Goal: Find specific page/section: Find specific page/section

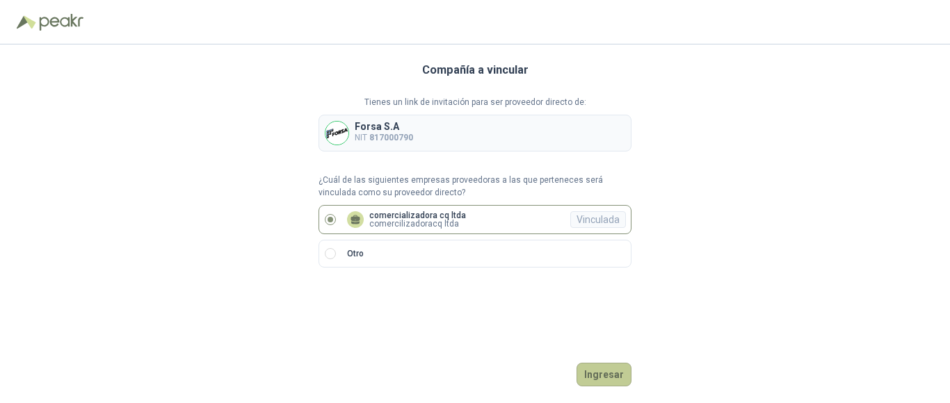
click at [609, 378] on button "Ingresar" at bounding box center [603, 375] width 55 height 24
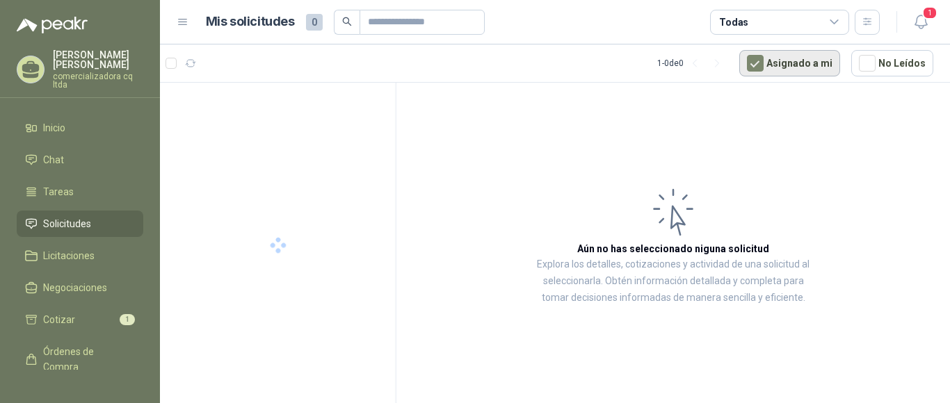
click at [798, 65] on button "Asignado a mi" at bounding box center [789, 63] width 101 height 26
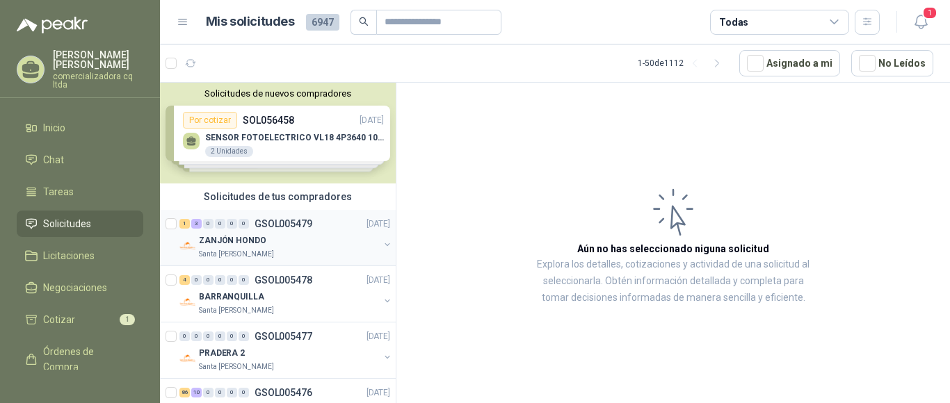
click at [288, 225] on p "GSOL005479" at bounding box center [284, 224] width 58 height 10
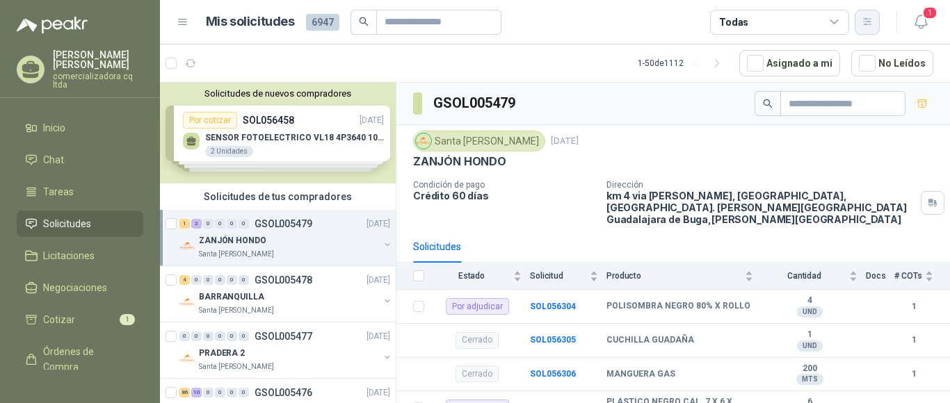
click at [864, 24] on icon "button" at bounding box center [868, 22] width 12 height 12
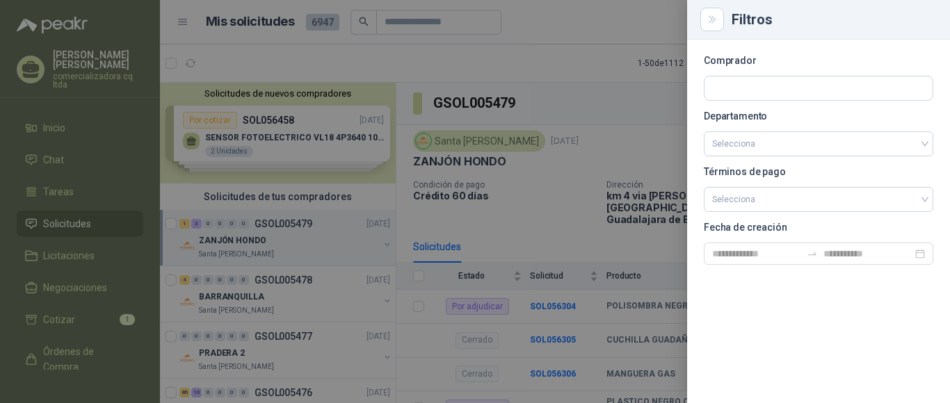
click at [613, 125] on div at bounding box center [475, 201] width 950 height 403
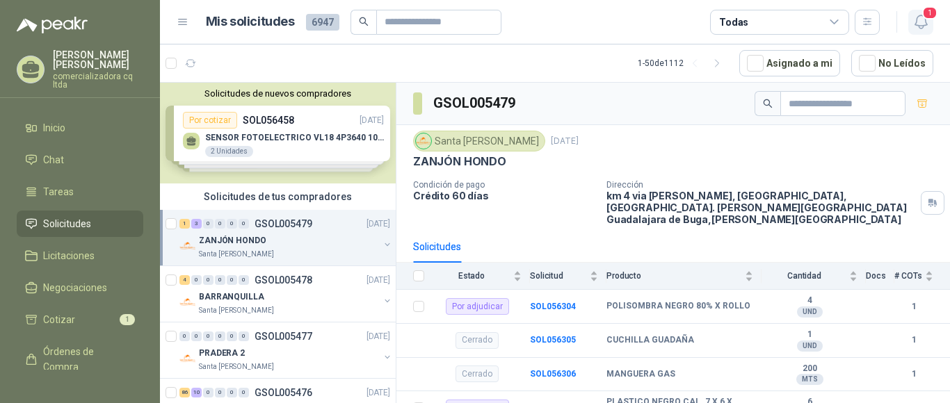
click at [926, 17] on span "1" at bounding box center [929, 12] width 15 height 13
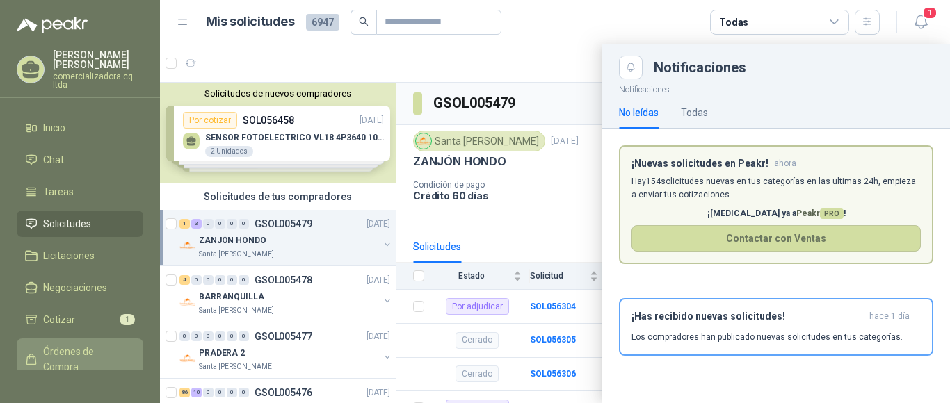
click at [60, 355] on span "Órdenes de Compra" at bounding box center [86, 359] width 87 height 31
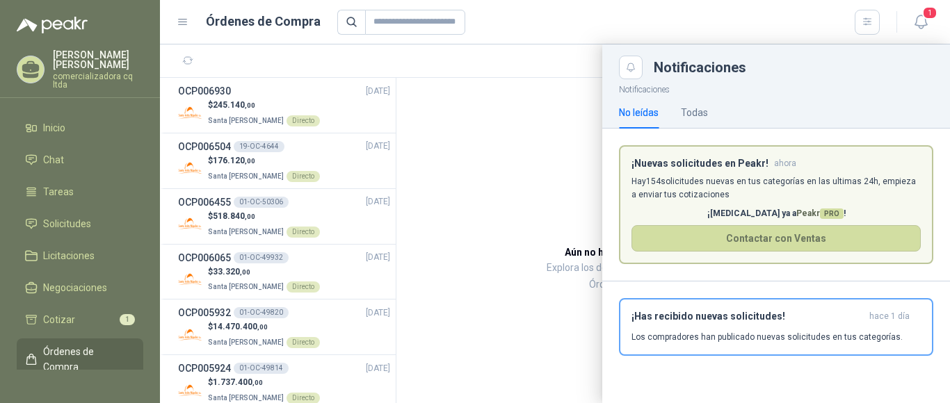
click at [228, 113] on div at bounding box center [555, 224] width 790 height 359
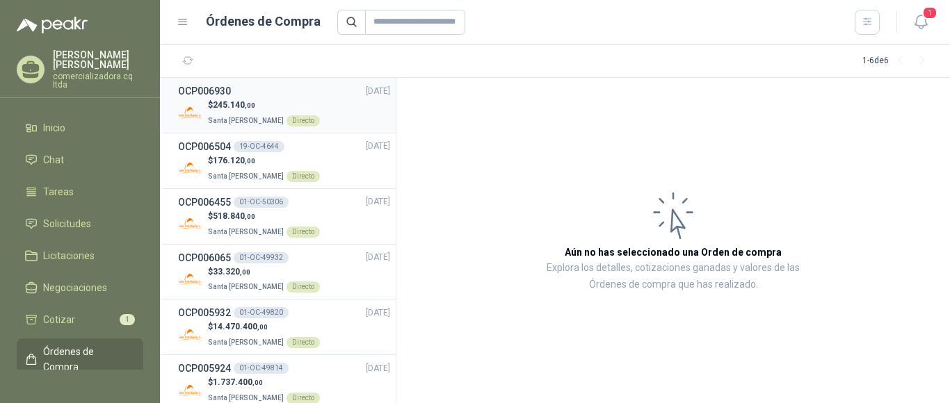
click at [227, 122] on span "Santa [PERSON_NAME]" at bounding box center [246, 121] width 76 height 8
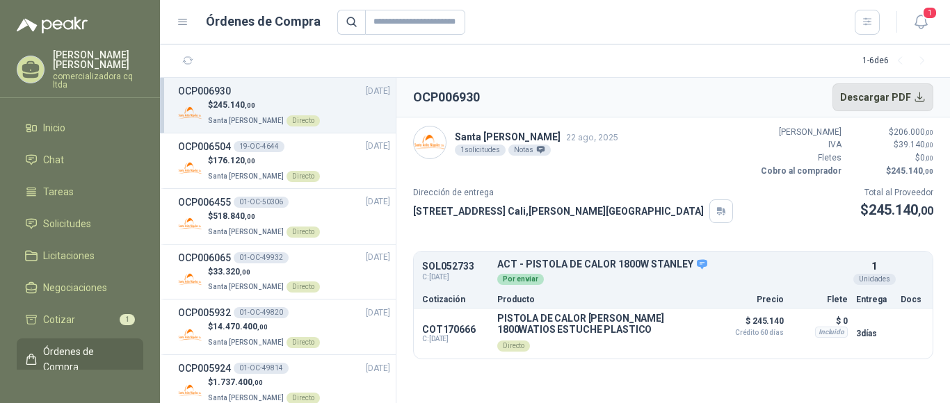
click at [920, 95] on button "Descargar PDF" at bounding box center [883, 97] width 102 height 28
click at [259, 168] on p "Santa [PERSON_NAME] Directo" at bounding box center [264, 175] width 112 height 15
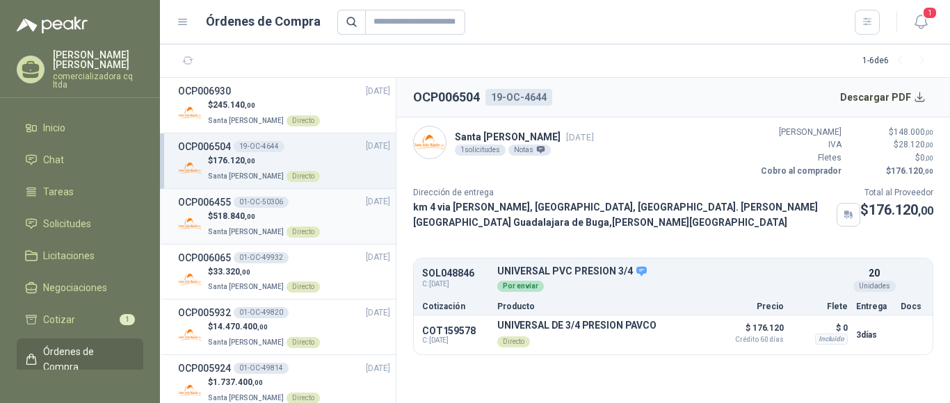
click at [246, 218] on span "518.840 ,00" at bounding box center [234, 216] width 42 height 10
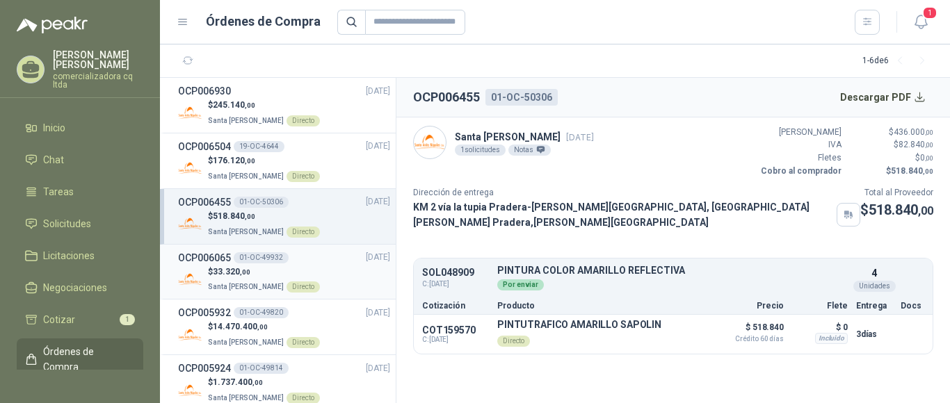
click at [255, 284] on span "Santa [PERSON_NAME]" at bounding box center [246, 287] width 76 height 8
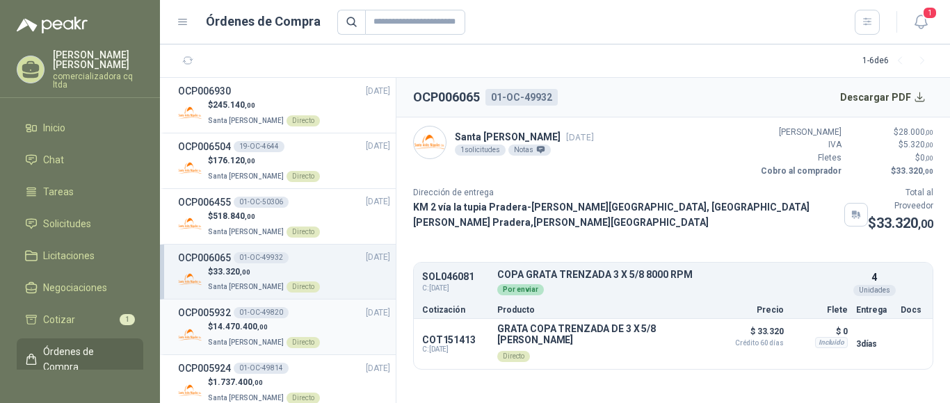
click at [250, 335] on p "Santa [PERSON_NAME] Directo" at bounding box center [264, 341] width 112 height 15
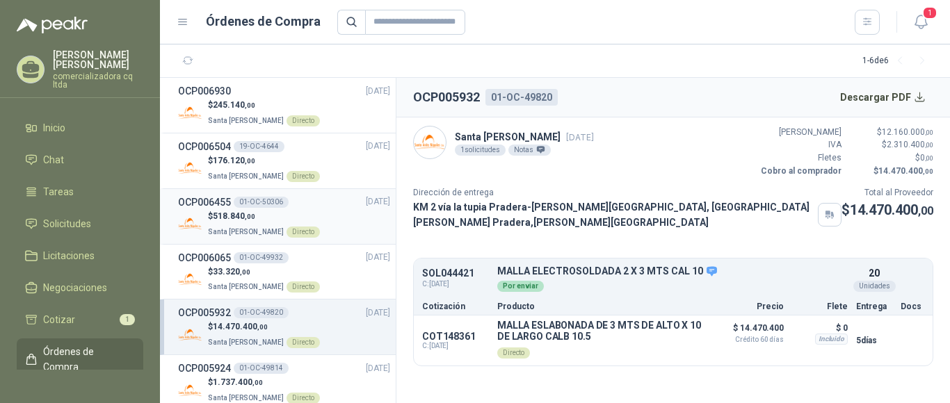
click at [252, 205] on div "01-OC-50306" at bounding box center [261, 202] width 55 height 11
